Goal: Task Accomplishment & Management: Manage account settings

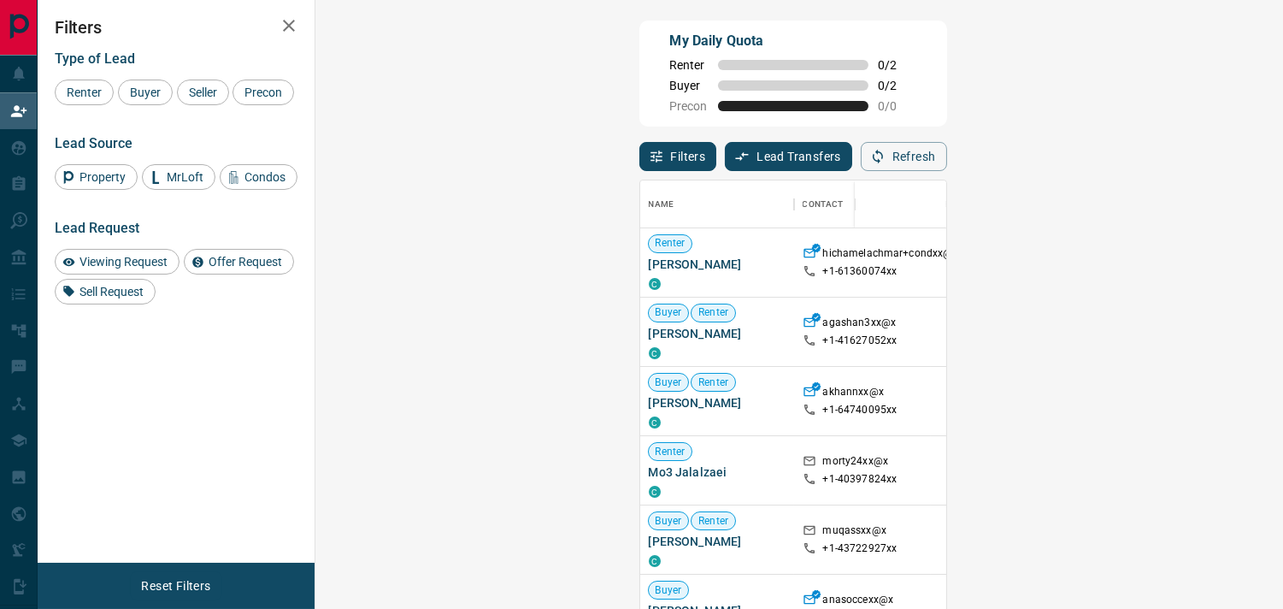
scroll to position [445, 917]
drag, startPoint x: 440, startPoint y: 263, endPoint x: 332, endPoint y: 262, distance: 108.6
click at [640, 262] on div "[PERSON_NAME] El-Achmar C" at bounding box center [717, 262] width 154 height 69
click at [768, 113] on div "My Daily Quota Renter 0 / 2 Buyer 0 / 2 Precon 0 / 0" at bounding box center [794, 74] width 308 height 106
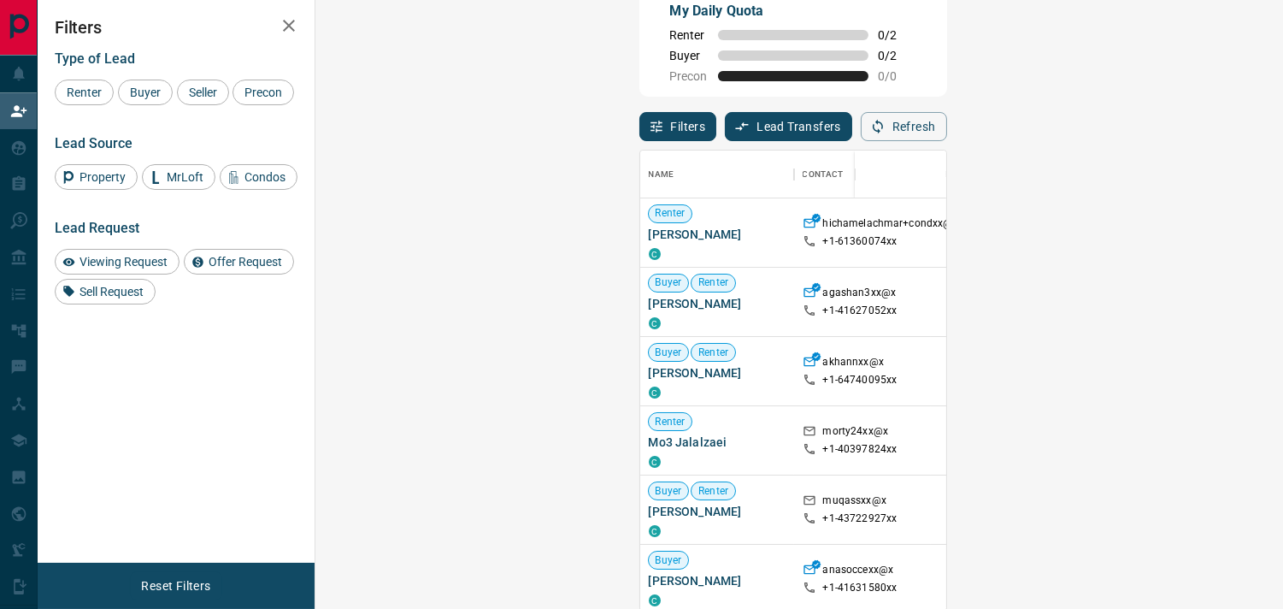
scroll to position [31, 0]
click at [91, 268] on span "Viewing Request" at bounding box center [124, 262] width 100 height 14
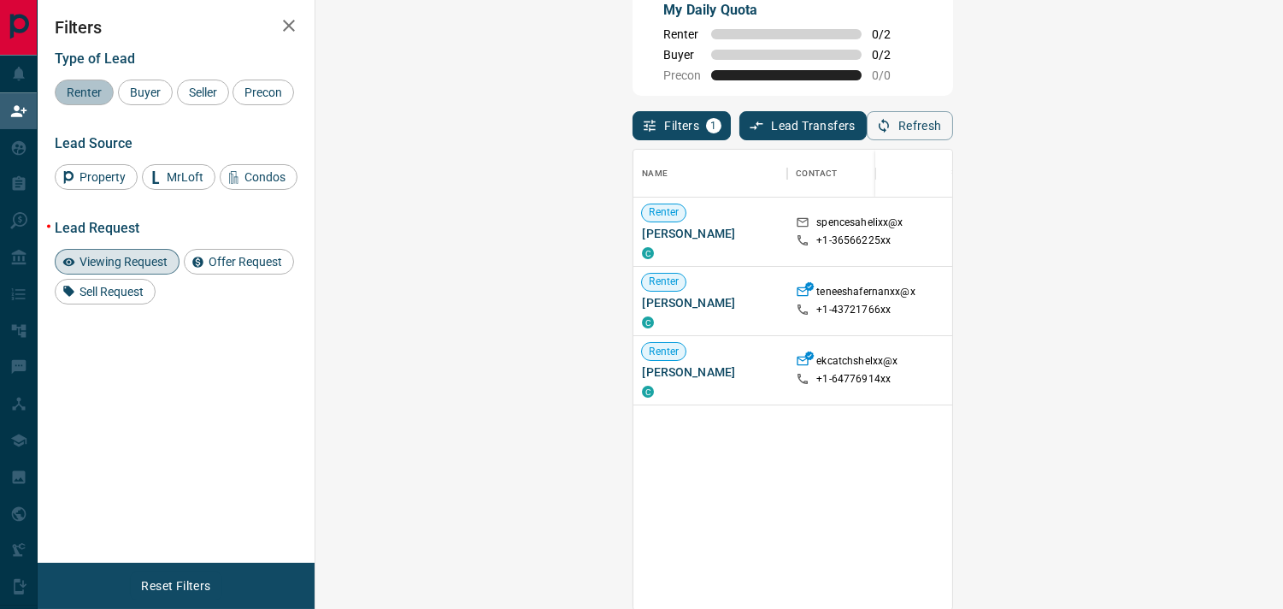
click at [92, 92] on span "Renter" at bounding box center [84, 93] width 47 height 14
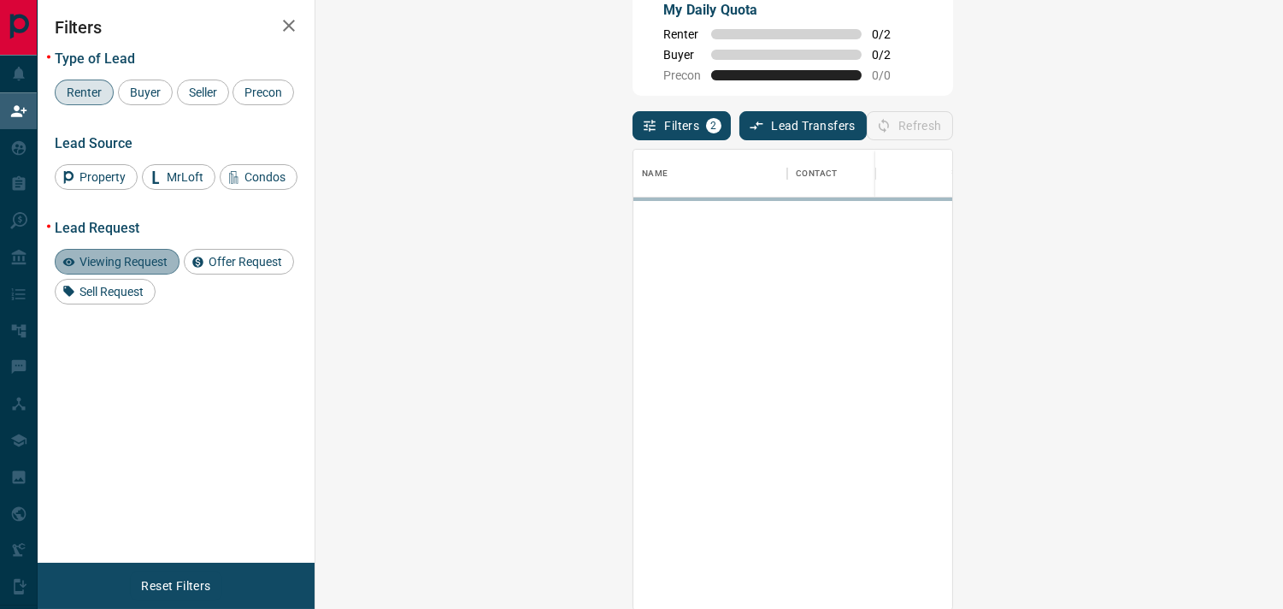
click at [134, 268] on span "Viewing Request" at bounding box center [124, 262] width 100 height 14
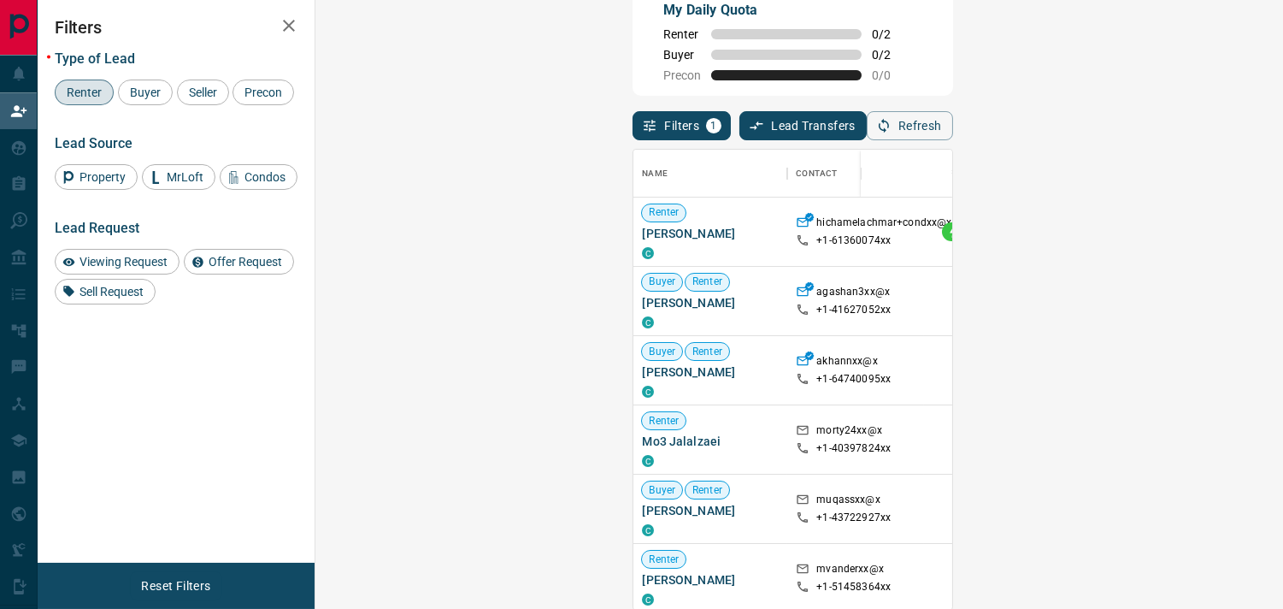
click at [192, 422] on div "Filters Type of Lead Renter Buyer Seller Precon Lead Source Property MrLoft Con…" at bounding box center [176, 281] width 277 height 563
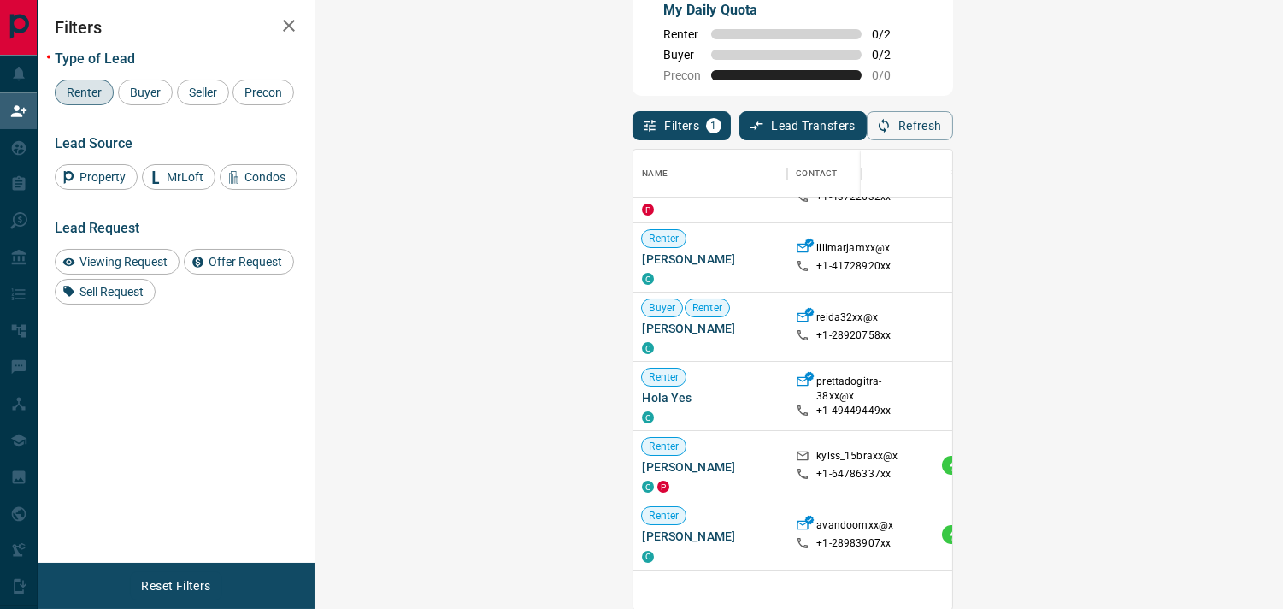
scroll to position [0, 0]
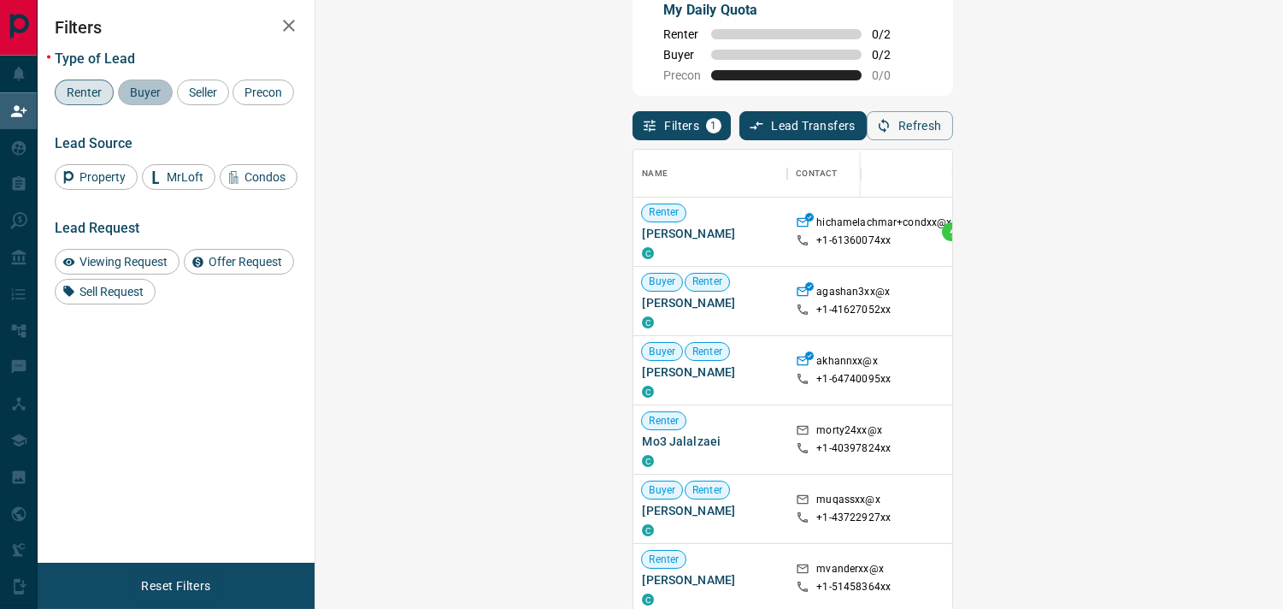
click at [139, 86] on span "Buyer" at bounding box center [145, 93] width 43 height 14
click at [87, 88] on span "Renter" at bounding box center [84, 93] width 47 height 14
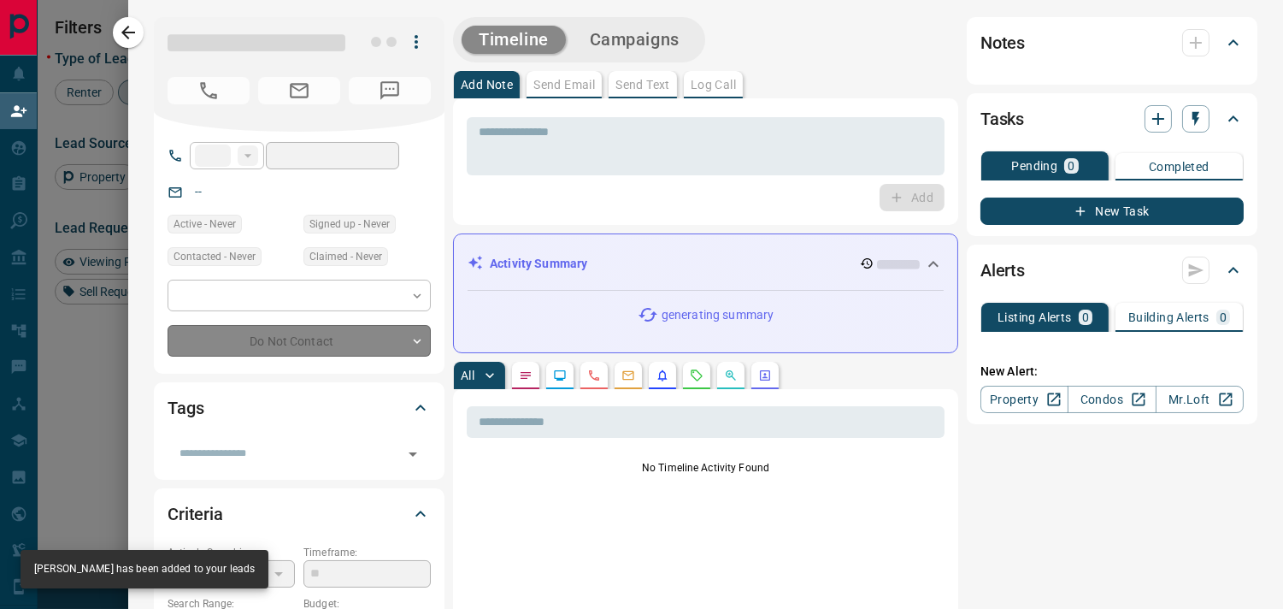
type input "**"
type input "**********"
type input "**"
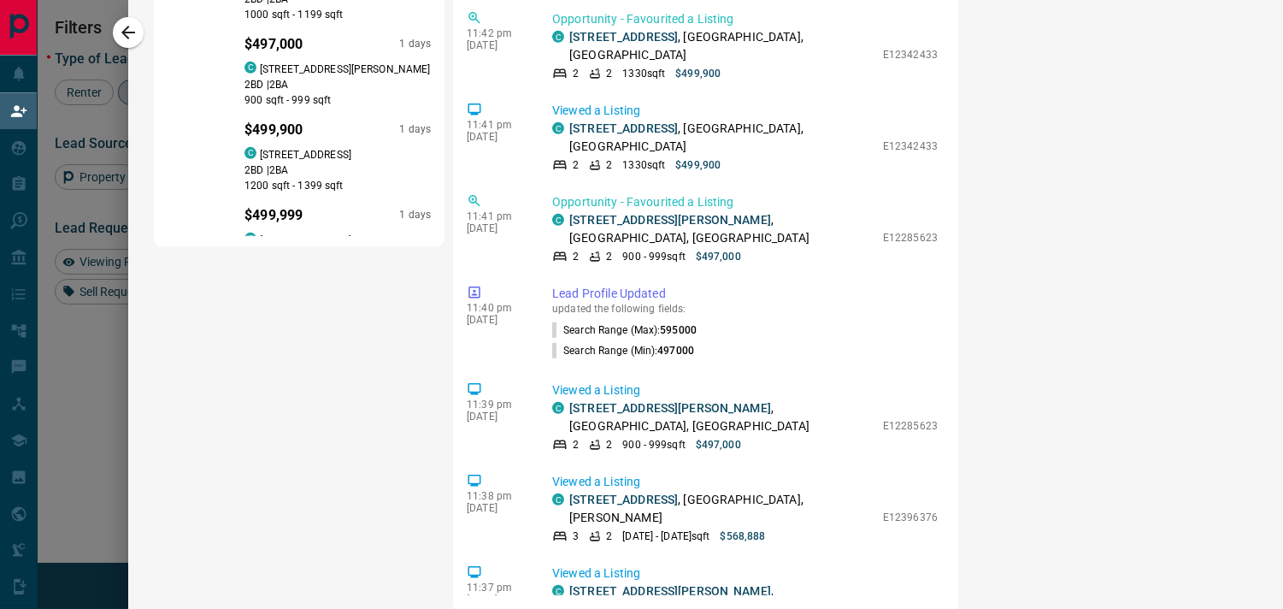
scroll to position [1597, 0]
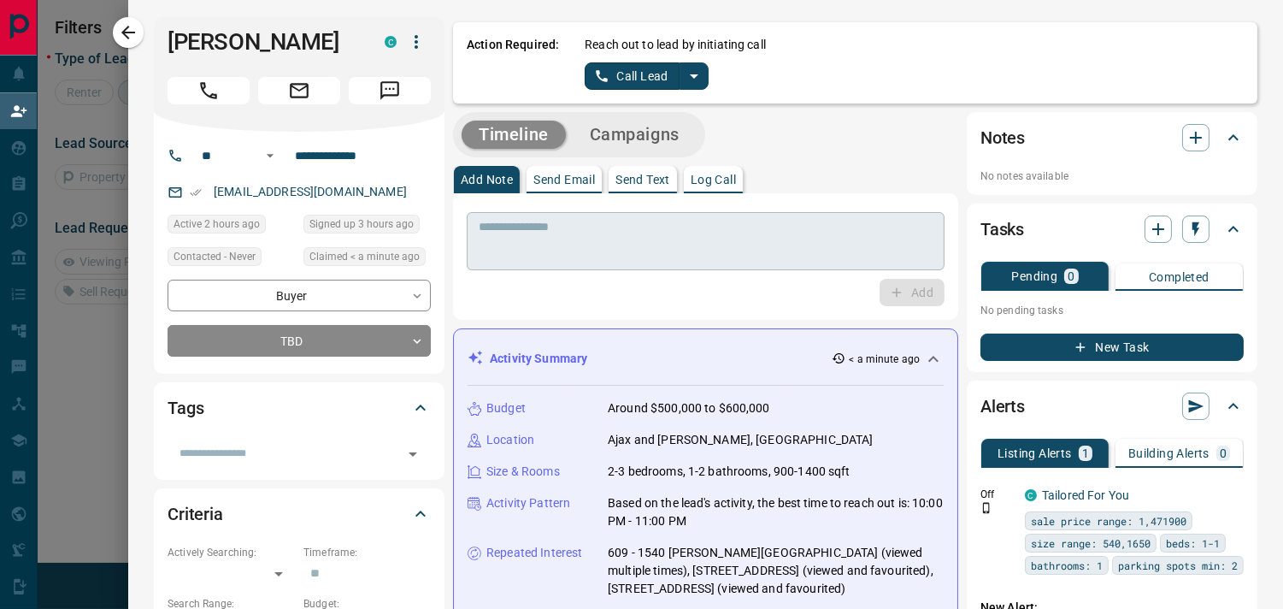
scroll to position [103, 917]
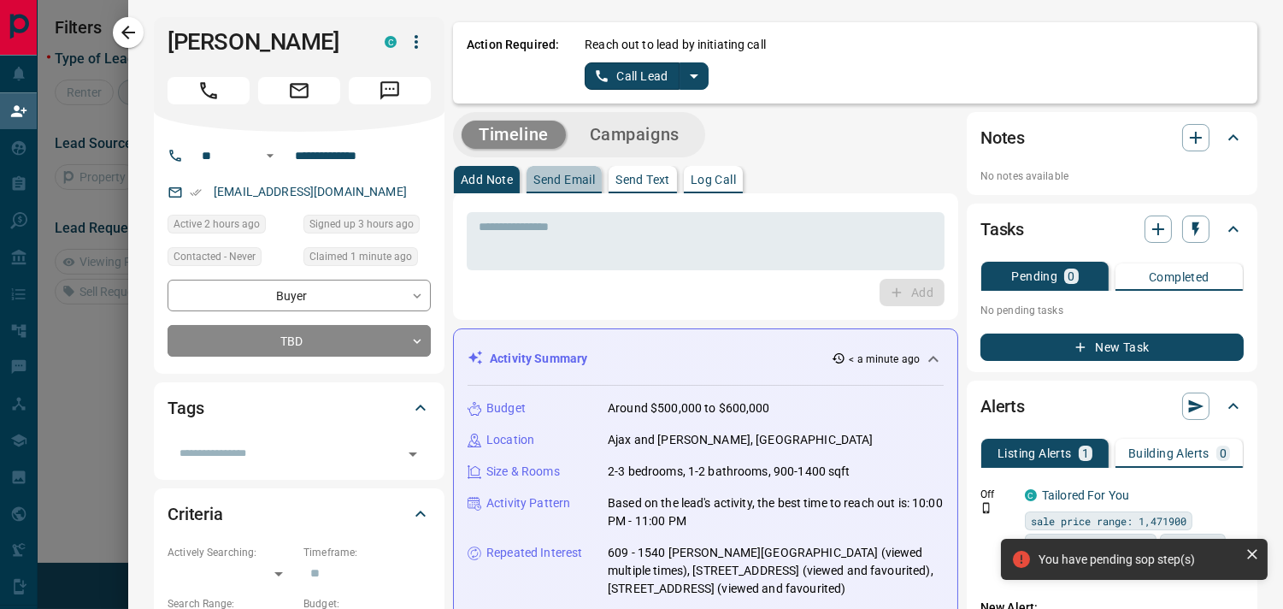
click at [563, 181] on p "Send Email" at bounding box center [565, 180] width 62 height 12
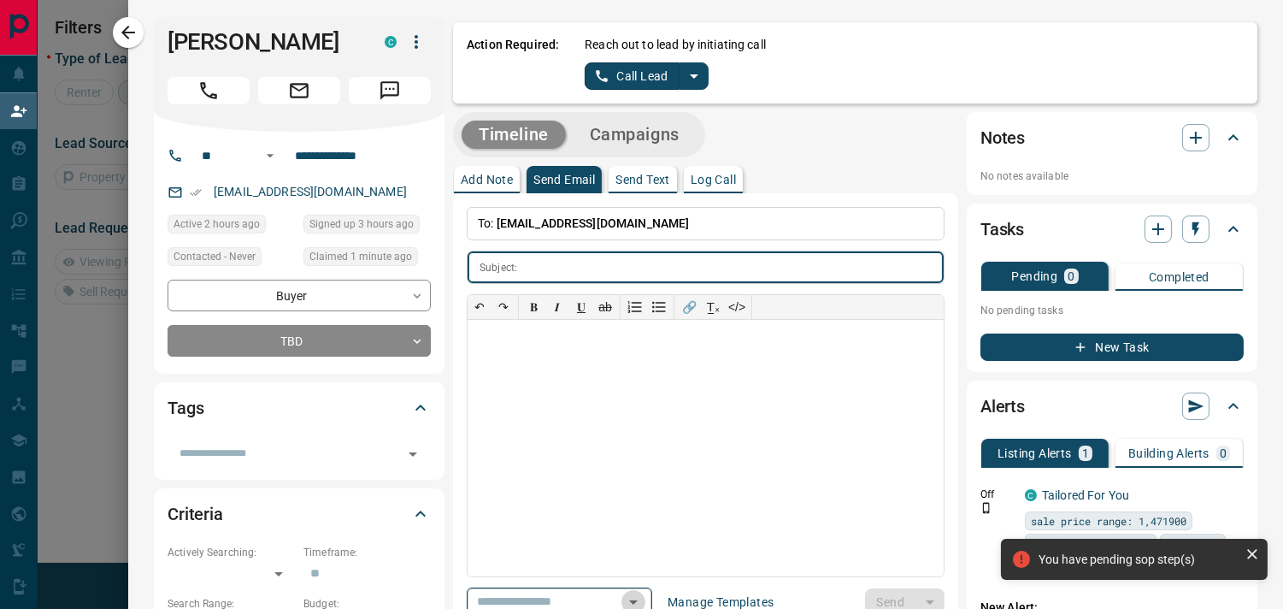
click at [643, 600] on icon "Open" at bounding box center [633, 602] width 21 height 21
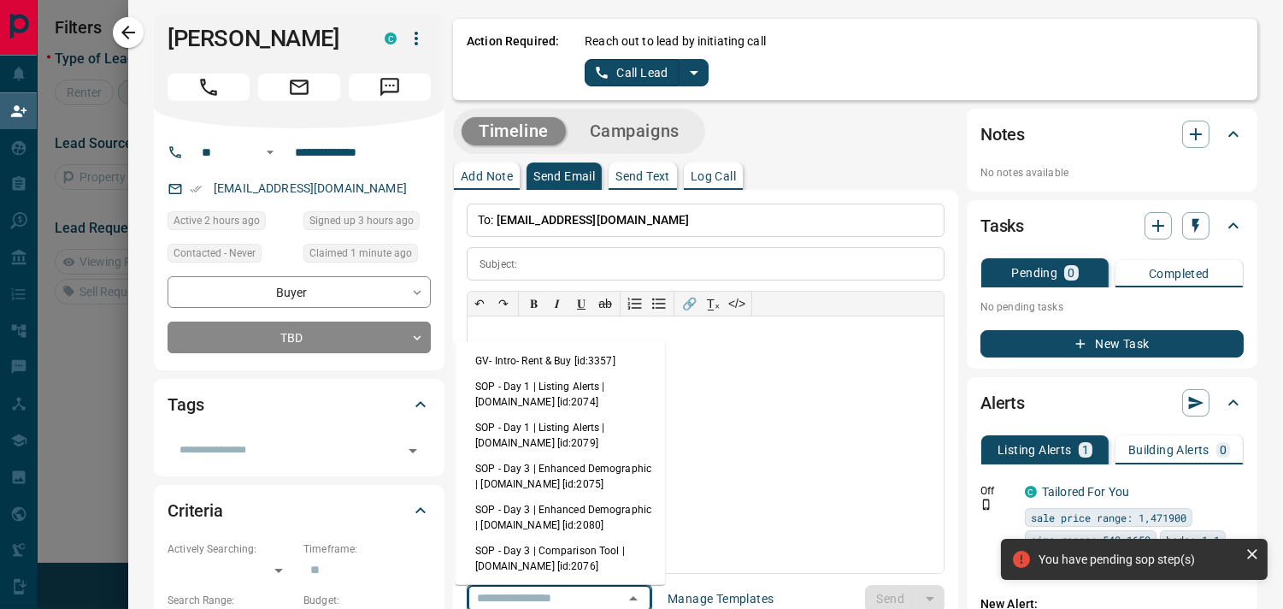
click at [593, 363] on li "GV- Intro- Rent & Buy [id:3357]" at bounding box center [560, 361] width 210 height 26
type input "**********"
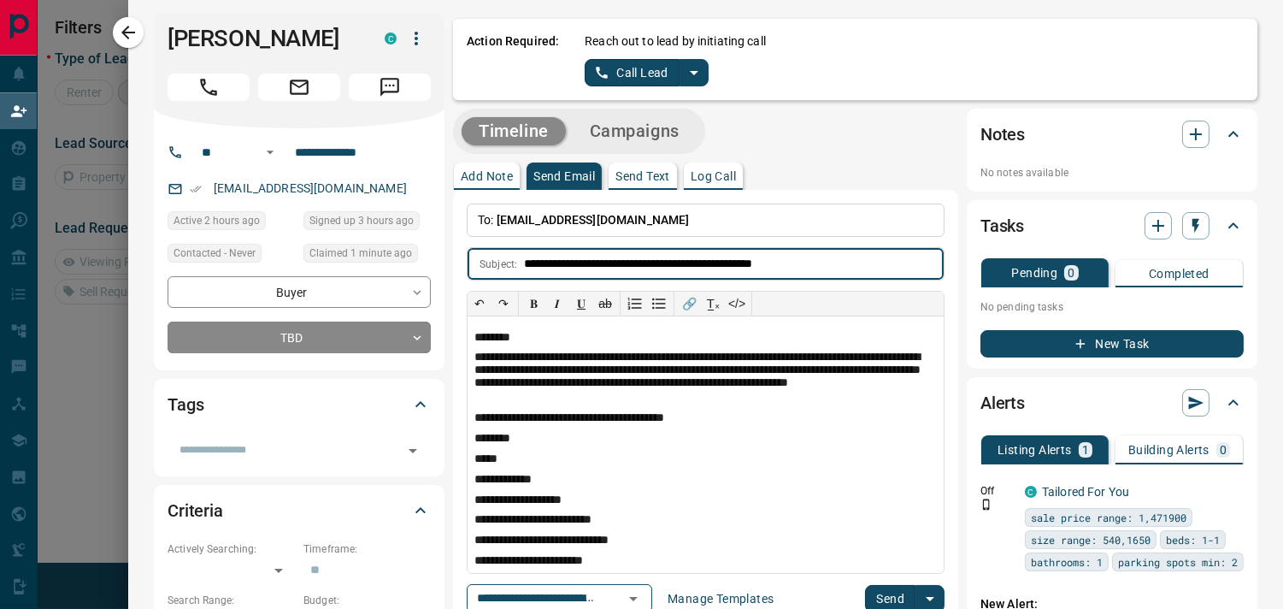
drag, startPoint x: 832, startPoint y: 262, endPoint x: 732, endPoint y: 255, distance: 100.3
click at [732, 255] on input "**********" at bounding box center [734, 264] width 420 height 32
type input "**********"
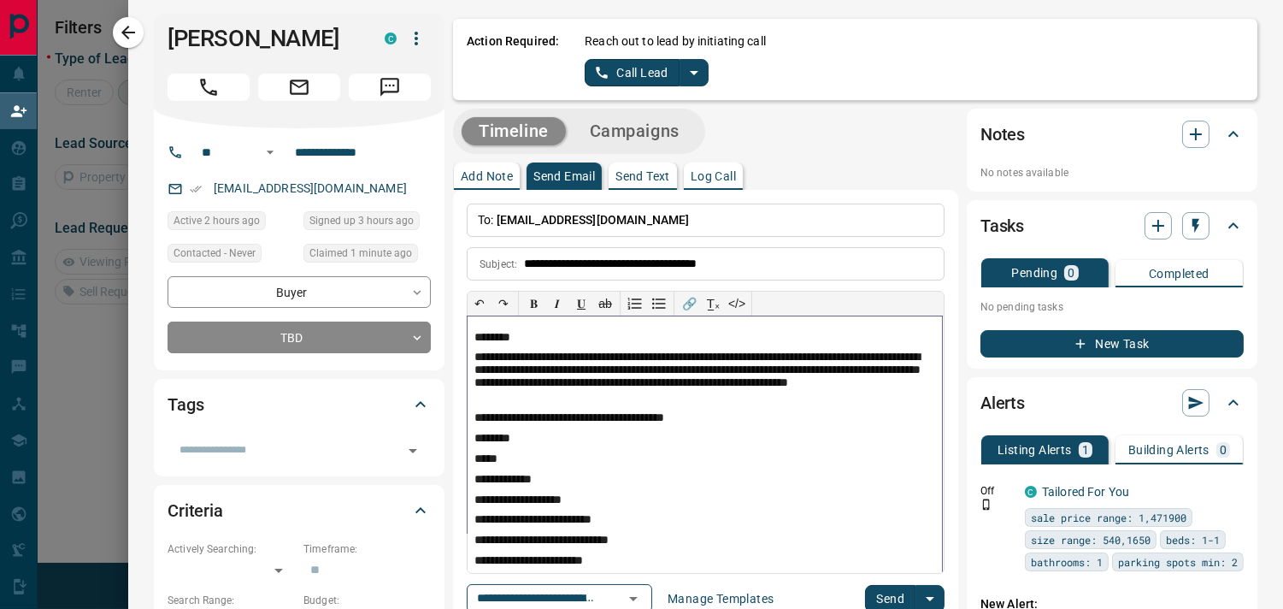
scroll to position [49, 0]
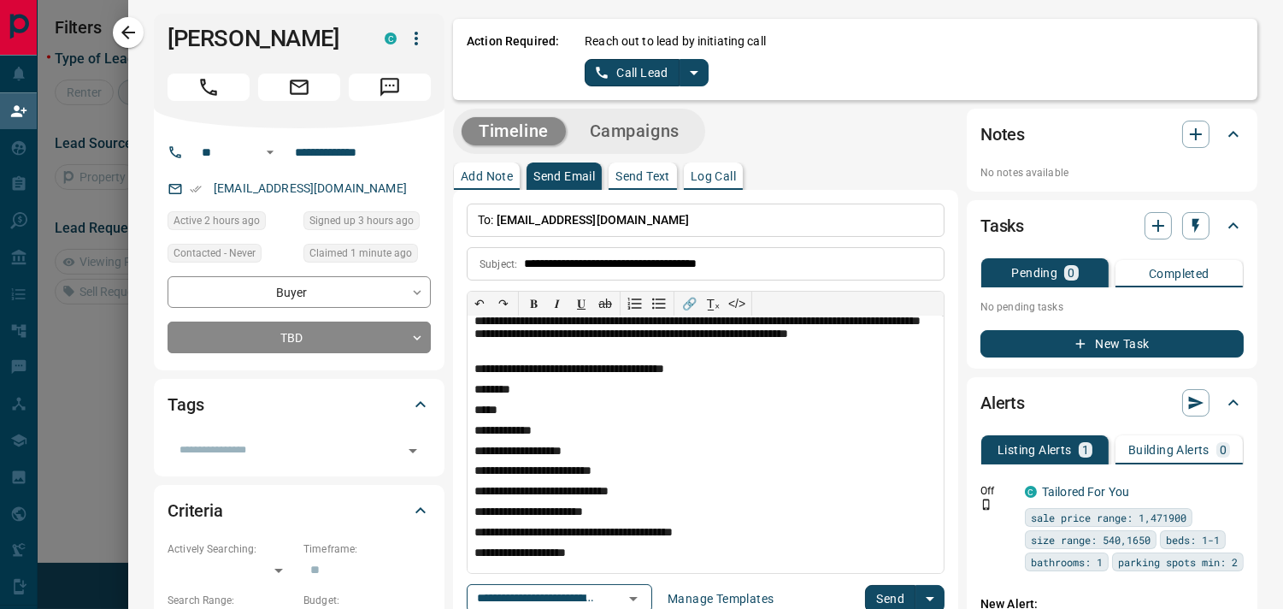
click at [877, 599] on button "Send" at bounding box center [890, 598] width 50 height 27
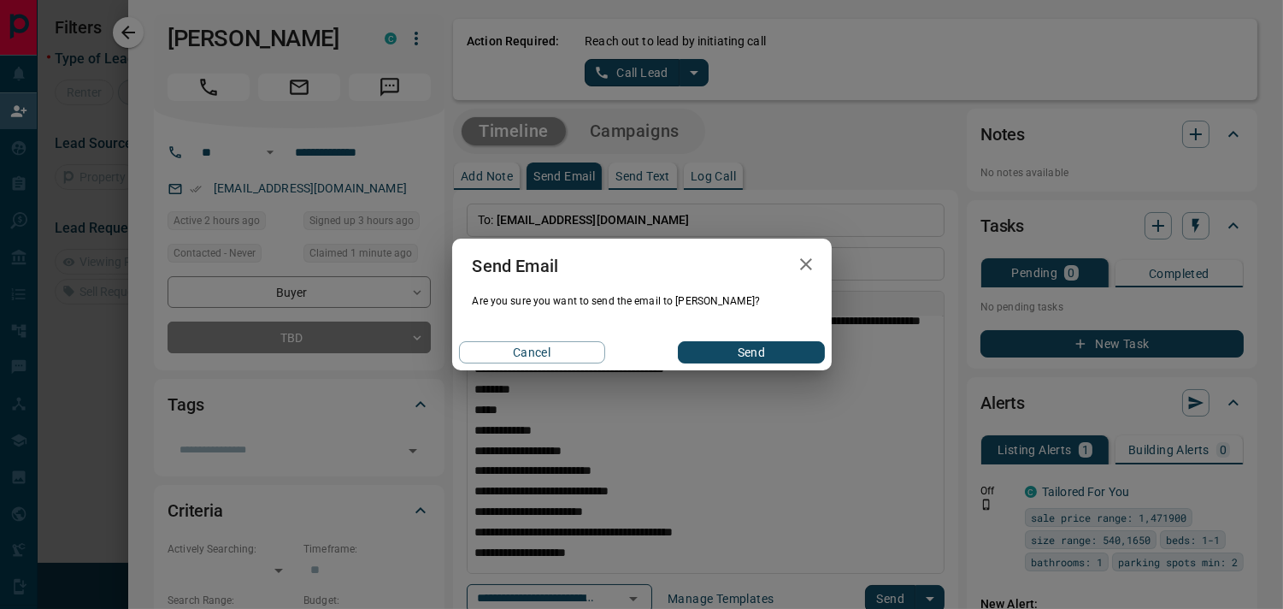
click at [764, 346] on button "Send" at bounding box center [751, 352] width 146 height 22
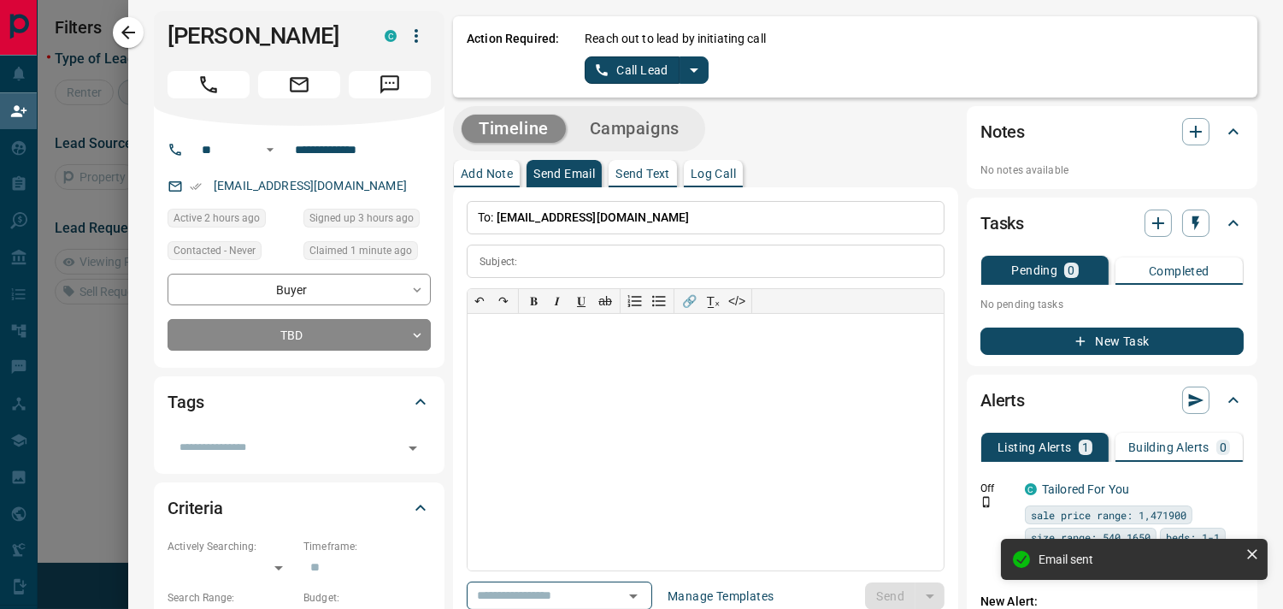
scroll to position [0, 0]
click at [721, 171] on p "Log Call" at bounding box center [713, 174] width 45 height 12
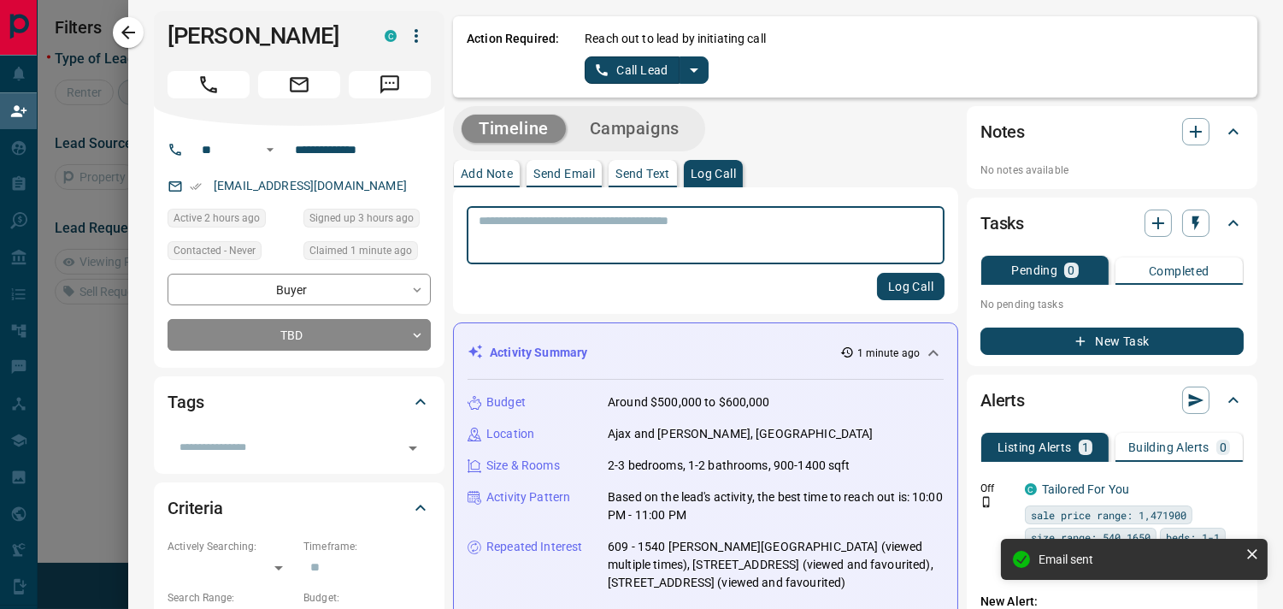
scroll to position [458, 0]
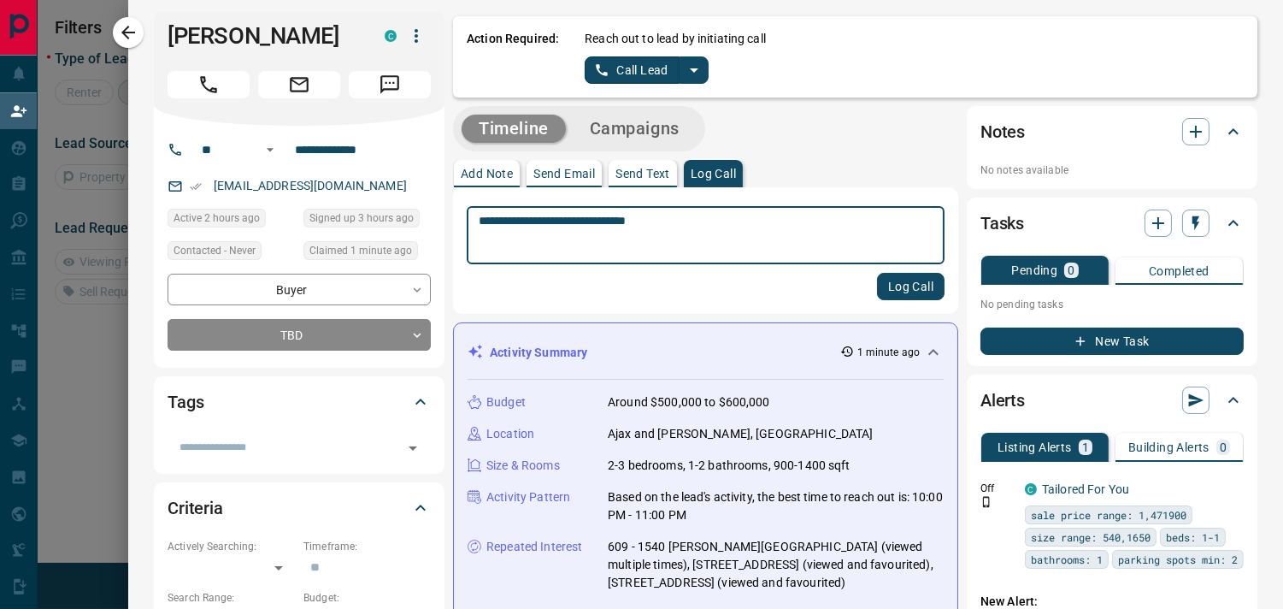
type textarea "**********"
click at [887, 291] on button "Log Call" at bounding box center [911, 286] width 68 height 27
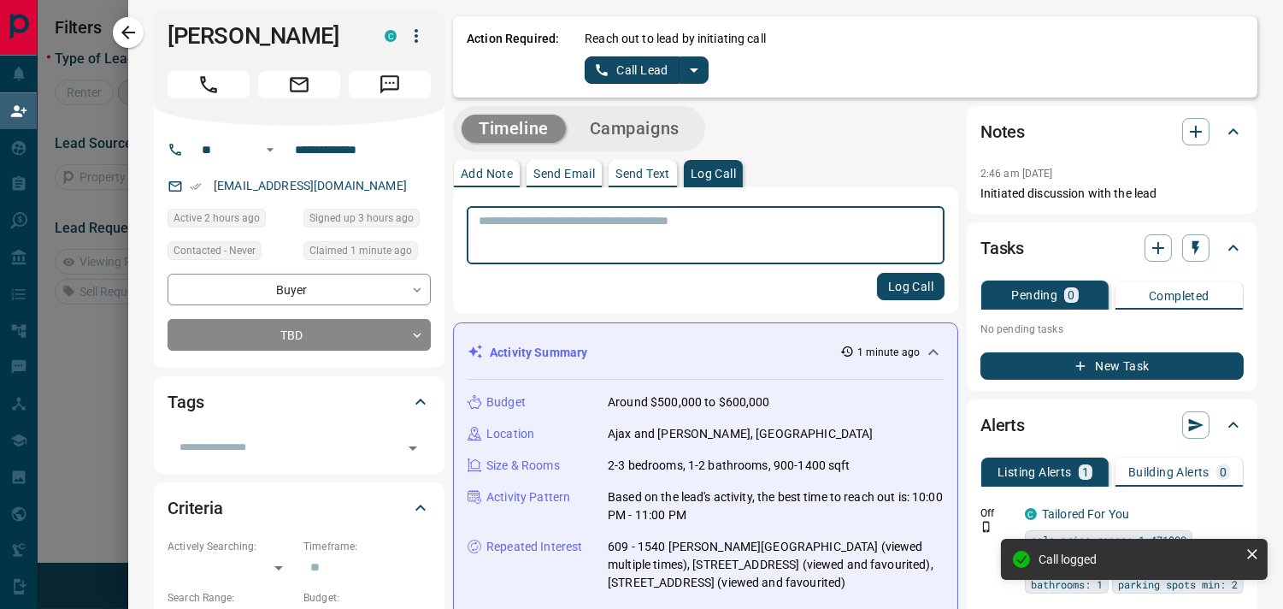
scroll to position [637, 0]
click at [128, 37] on icon "button" at bounding box center [128, 33] width 14 height 14
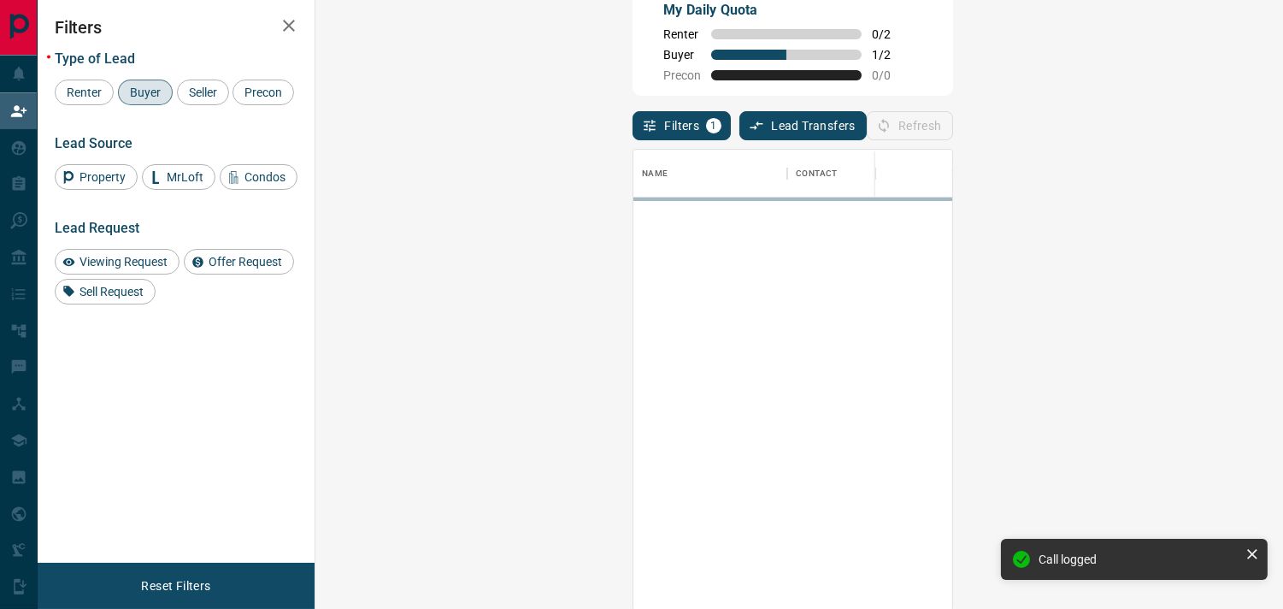
scroll to position [445, 917]
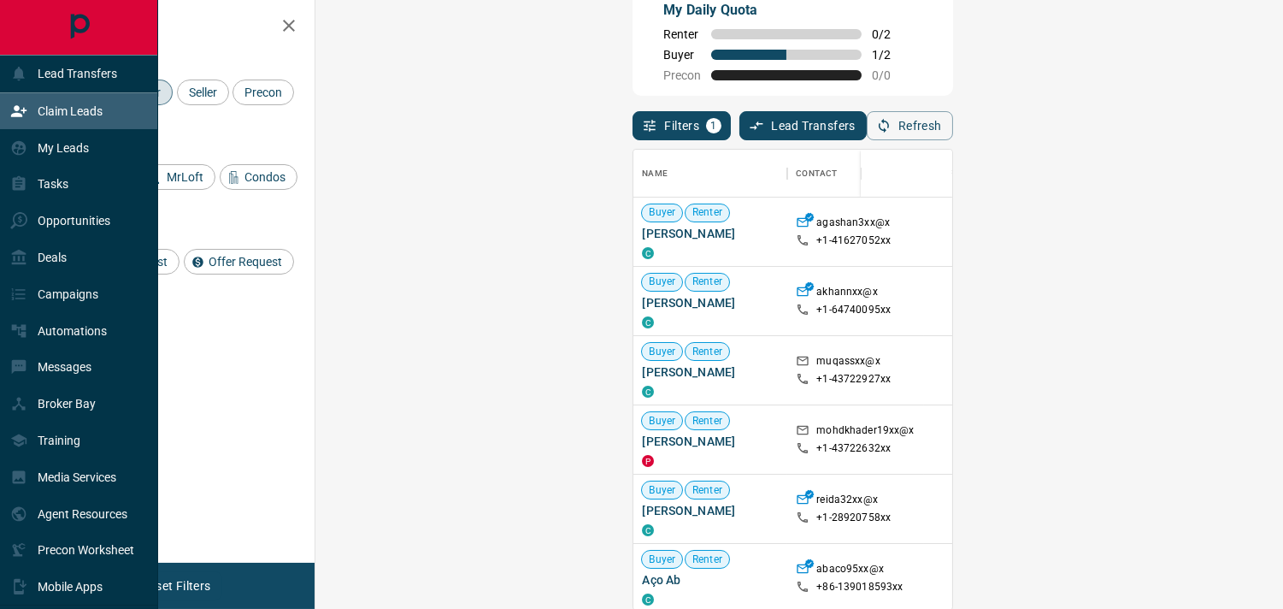
click at [64, 111] on p "Claim Leads" at bounding box center [70, 111] width 65 height 14
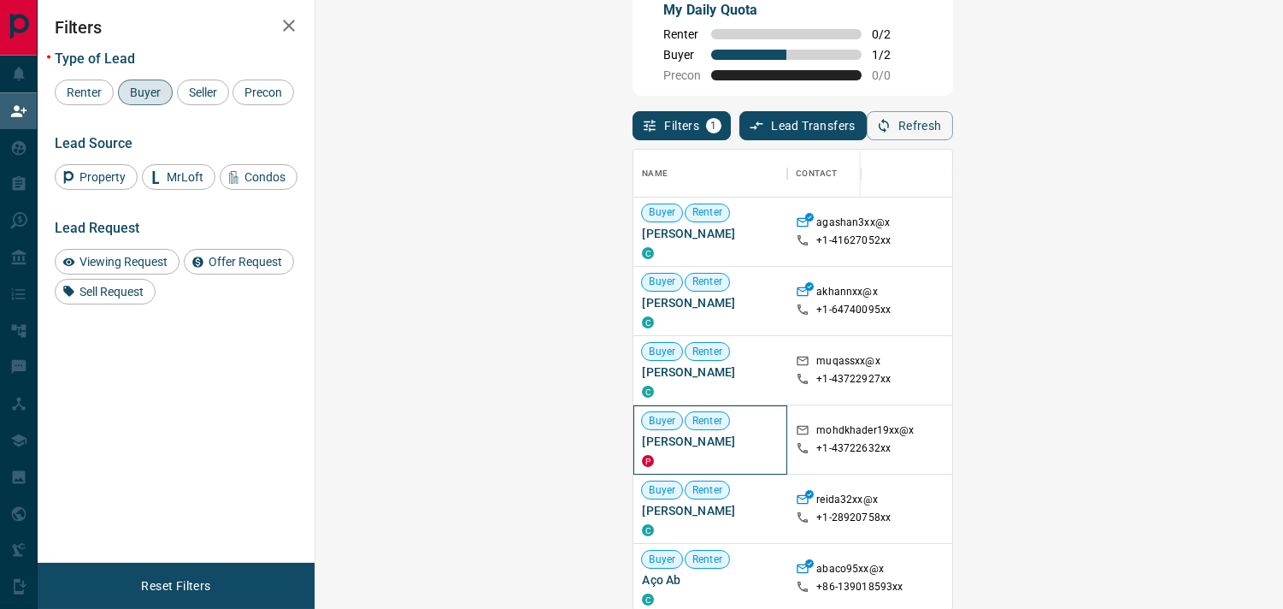
drag, startPoint x: 445, startPoint y: 434, endPoint x: 336, endPoint y: 434, distance: 108.6
click at [642, 434] on span "[PERSON_NAME]" at bounding box center [710, 441] width 137 height 17
